Goal: Obtain resource: Download file/media

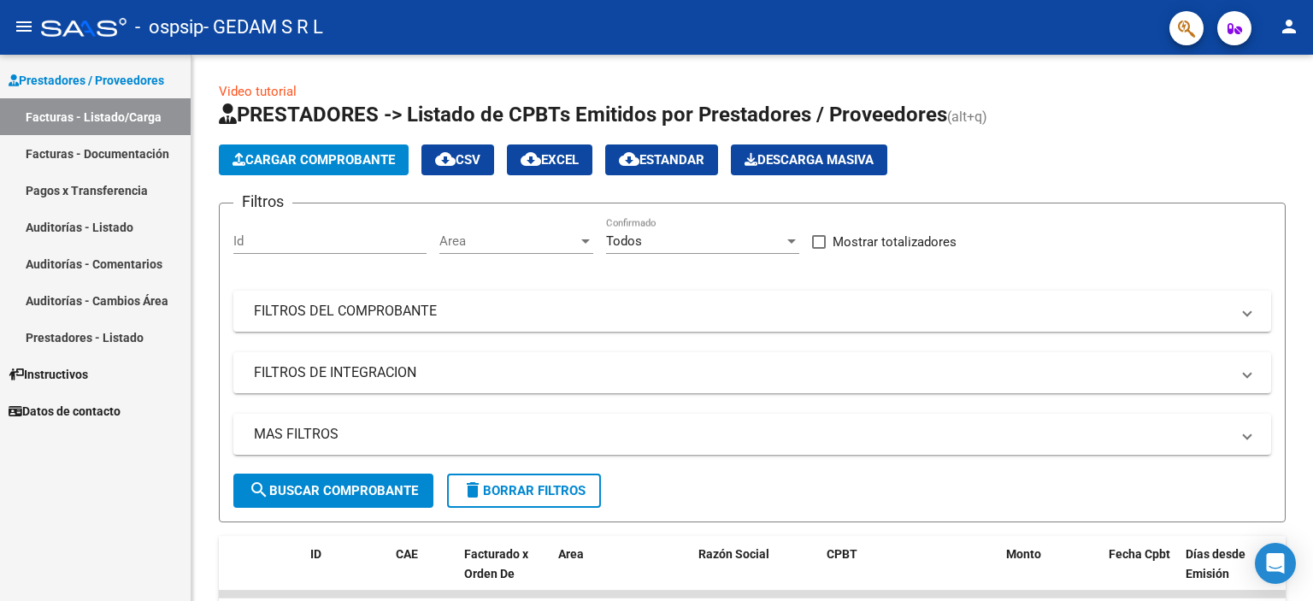
click at [143, 194] on link "Pagos x Transferencia" at bounding box center [95, 190] width 191 height 37
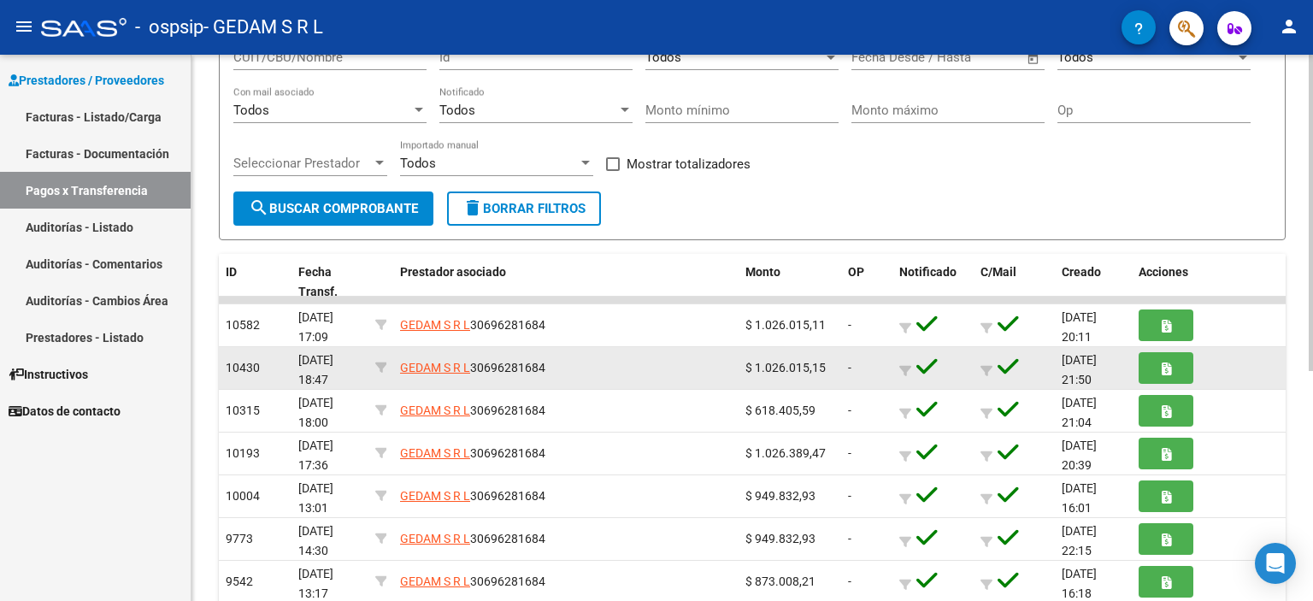
scroll to position [171, 0]
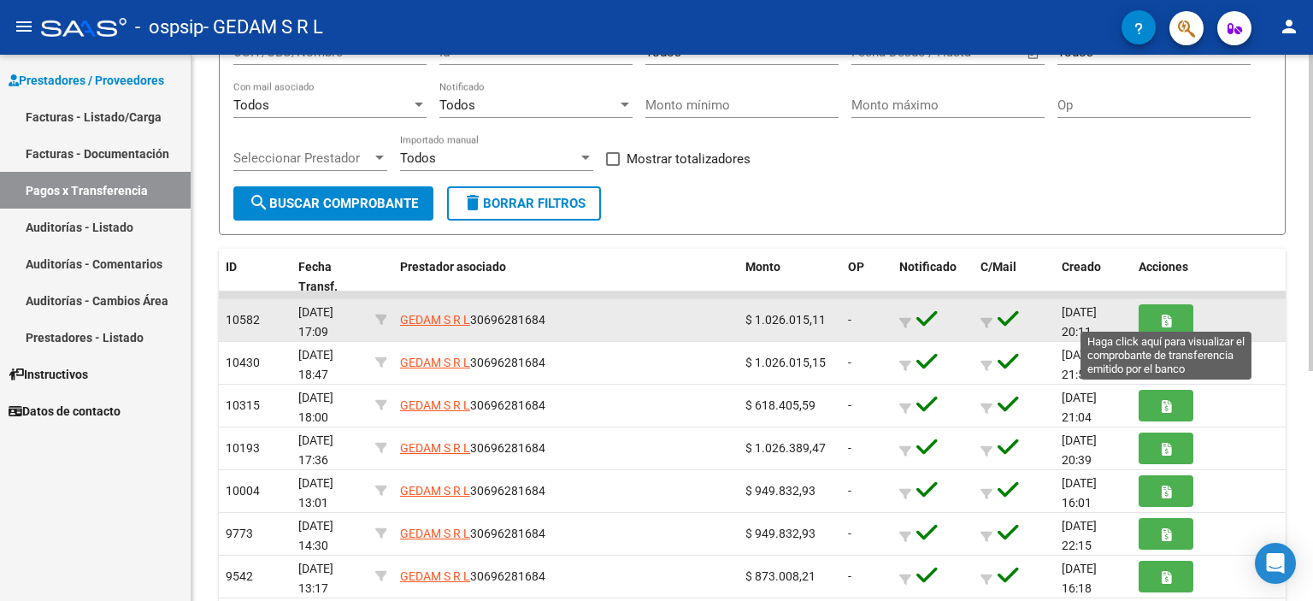
click at [1182, 309] on button "button" at bounding box center [1165, 320] width 55 height 32
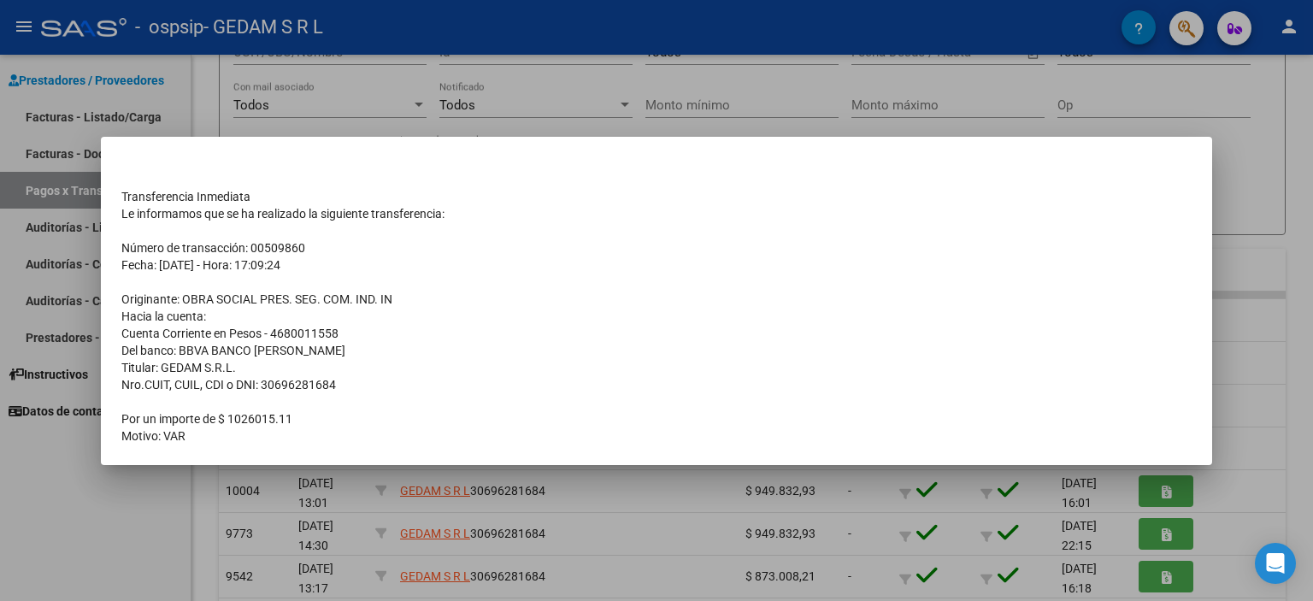
click at [1296, 170] on div at bounding box center [656, 300] width 1313 height 601
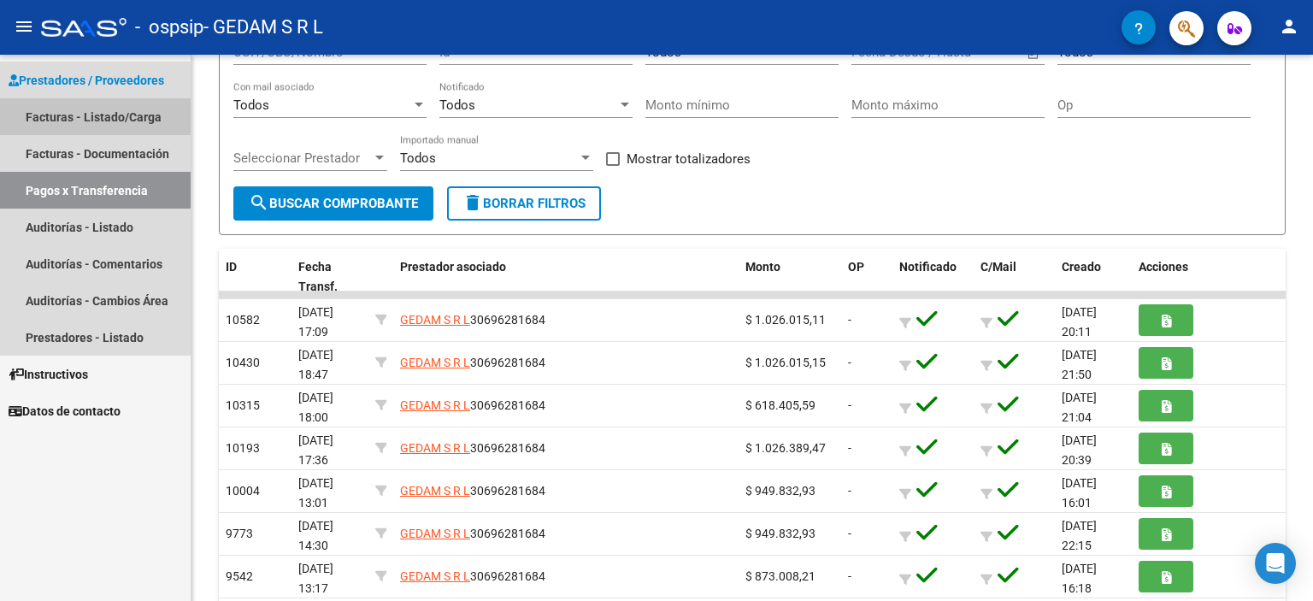
click at [82, 115] on link "Facturas - Listado/Carga" at bounding box center [95, 116] width 191 height 37
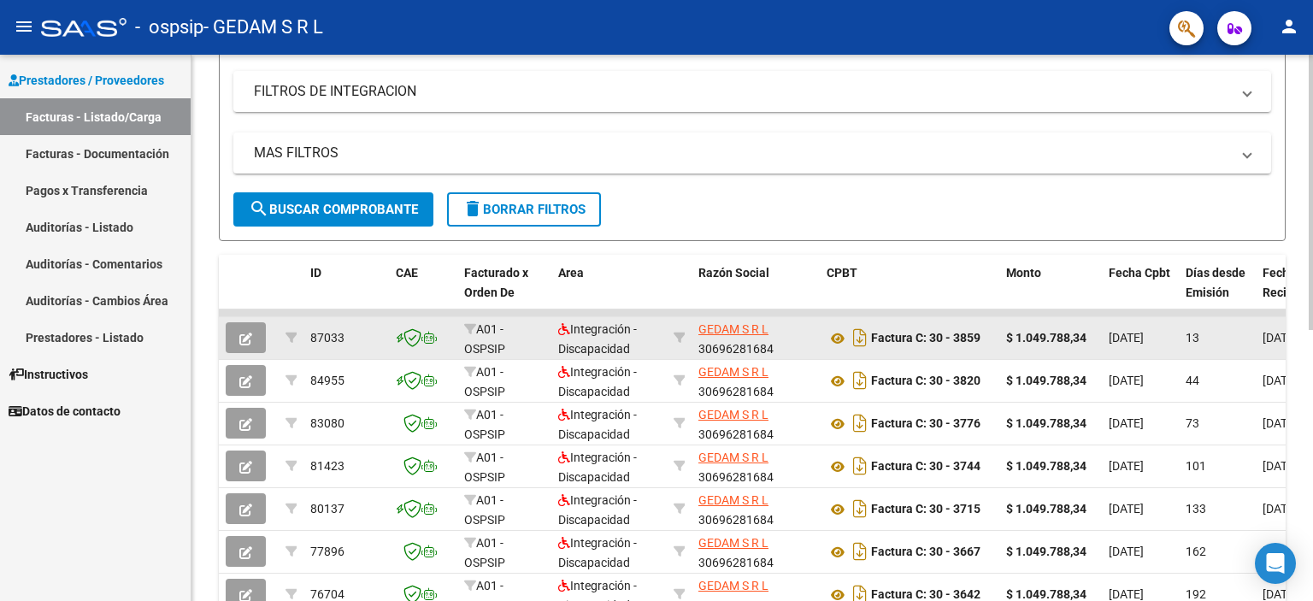
scroll to position [342, 0]
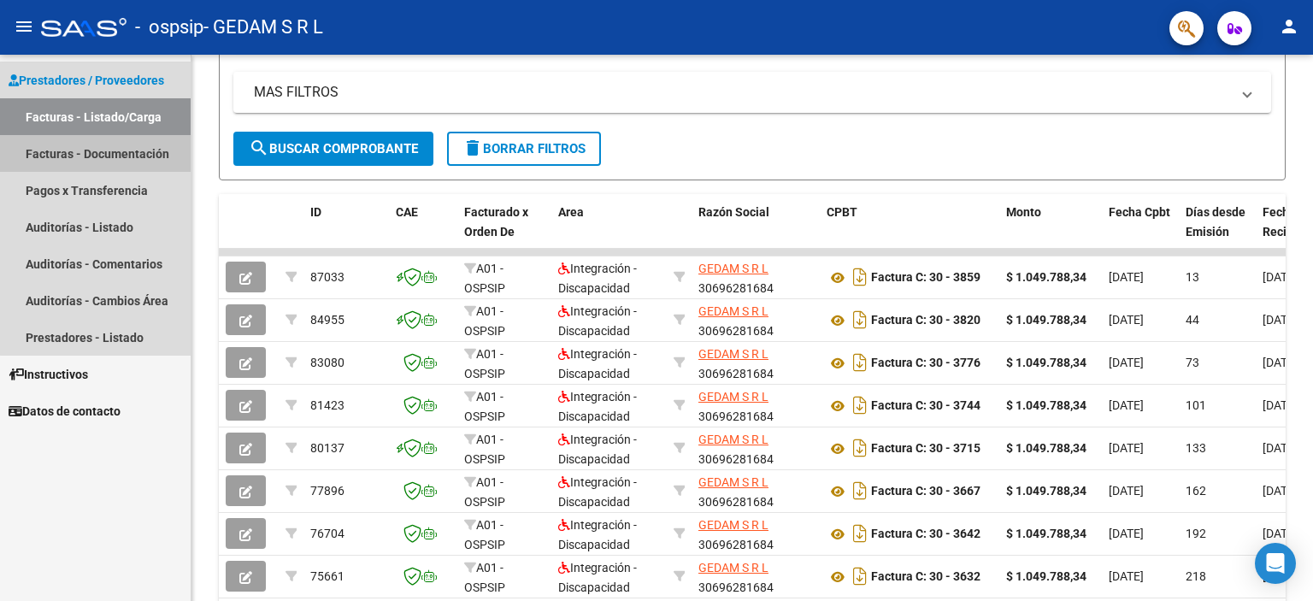
click at [109, 156] on link "Facturas - Documentación" at bounding box center [95, 153] width 191 height 37
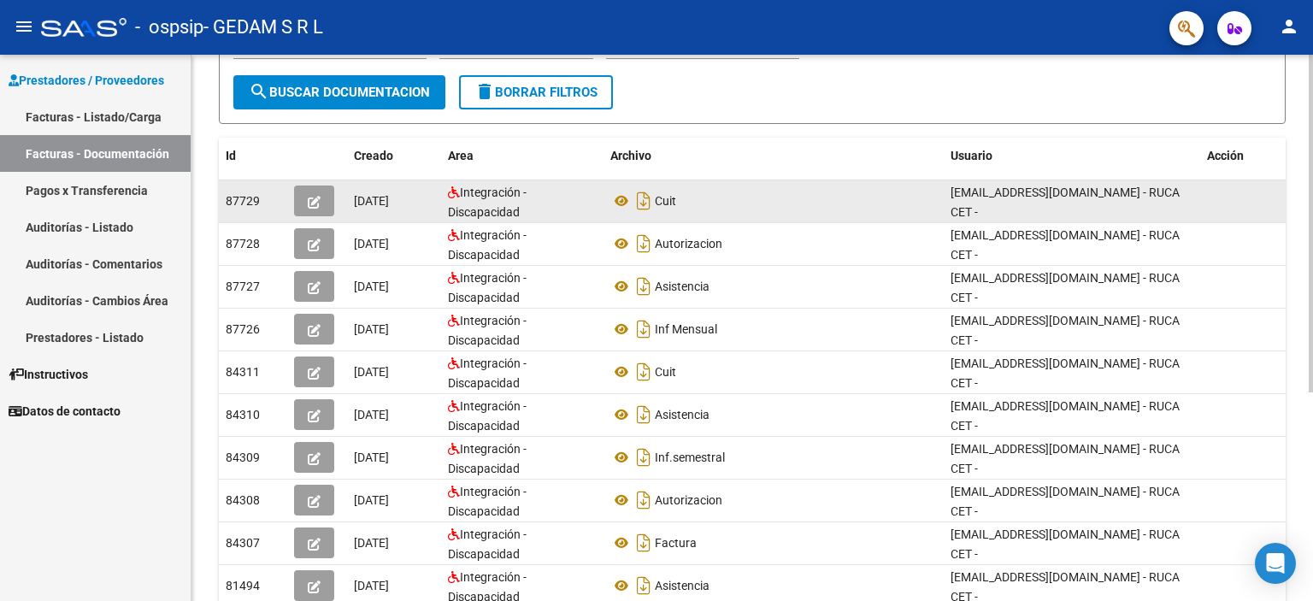
scroll to position [256, 0]
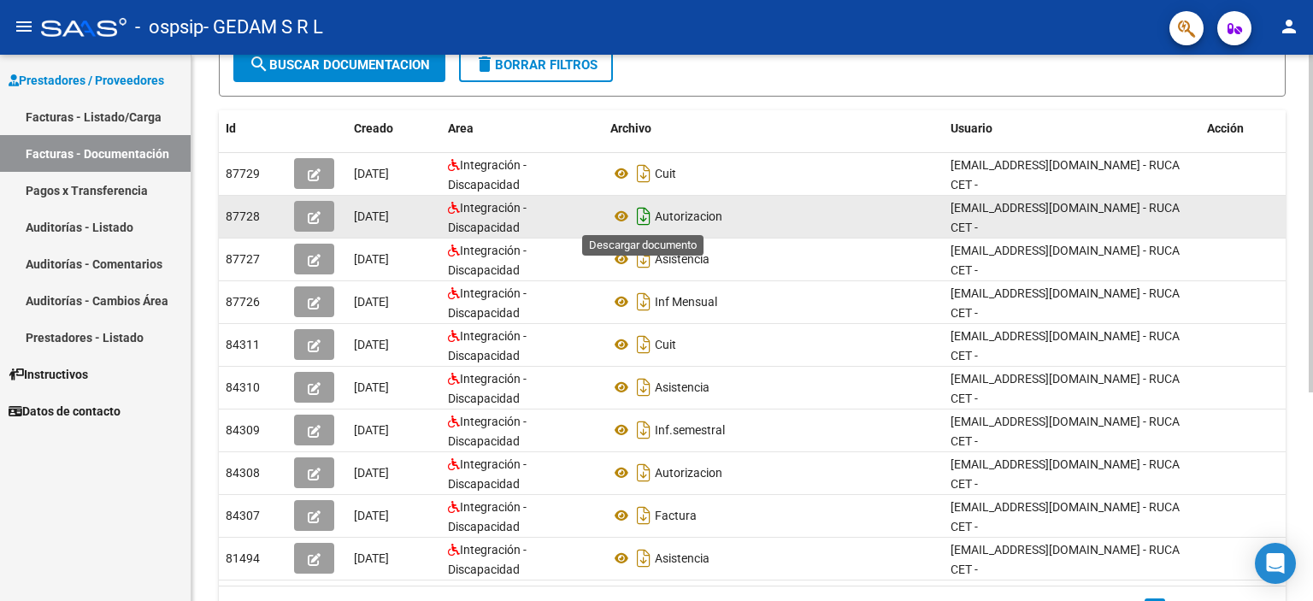
click at [645, 218] on icon "Descargar documento" at bounding box center [643, 216] width 22 height 27
